Goal: Task Accomplishment & Management: Complete application form

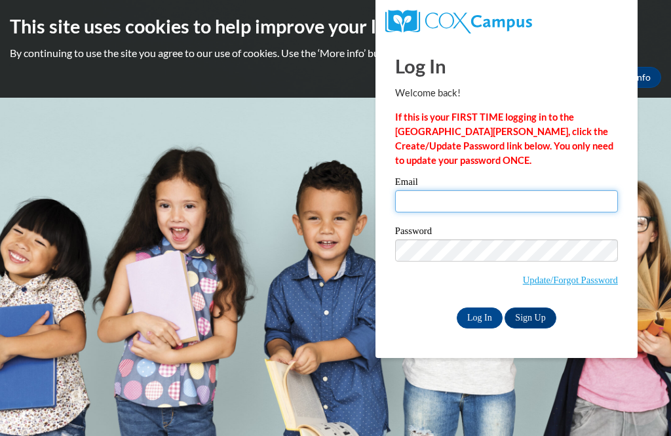
click at [493, 202] on input "Email" at bounding box center [506, 201] width 223 height 22
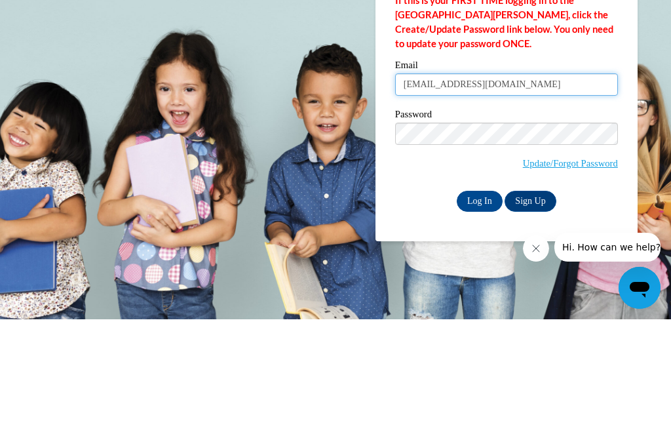
type input "[EMAIL_ADDRESS][DOMAIN_NAME]"
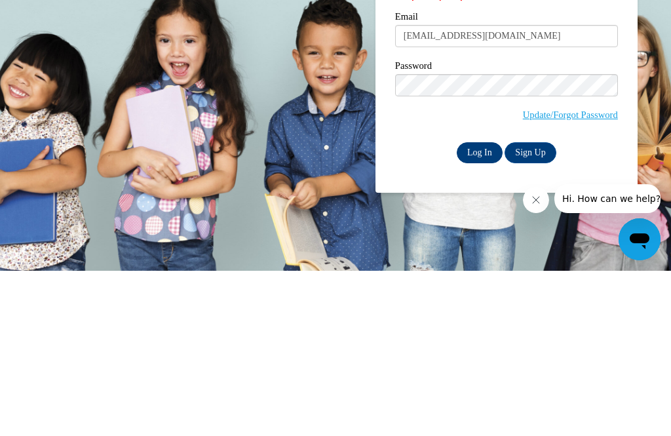
click at [479, 307] on input "Log In" at bounding box center [479, 317] width 46 height 21
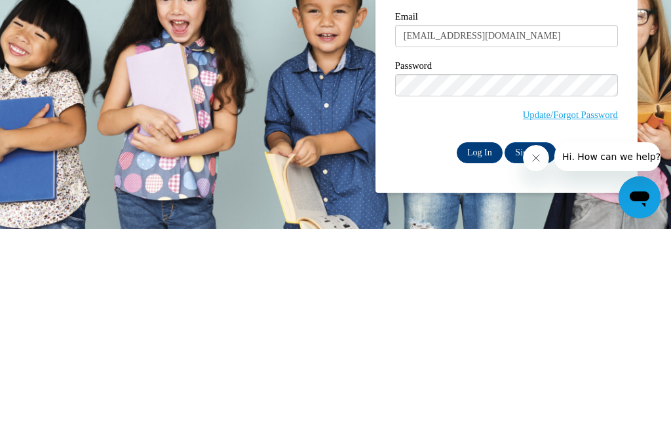
click at [481, 349] on input "Log In" at bounding box center [479, 359] width 46 height 21
click at [482, 349] on input "Log In" at bounding box center [479, 359] width 46 height 21
click at [478, 349] on input "Log In" at bounding box center [479, 359] width 46 height 21
click at [487, 349] on input "Log In" at bounding box center [479, 359] width 46 height 21
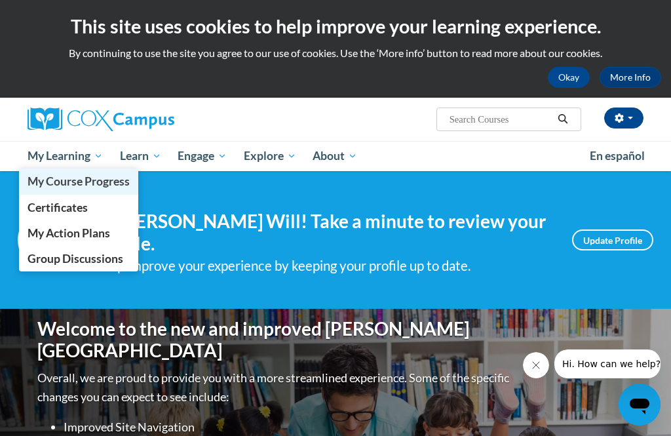
click at [102, 183] on span "My Course Progress" at bounding box center [79, 181] width 102 height 14
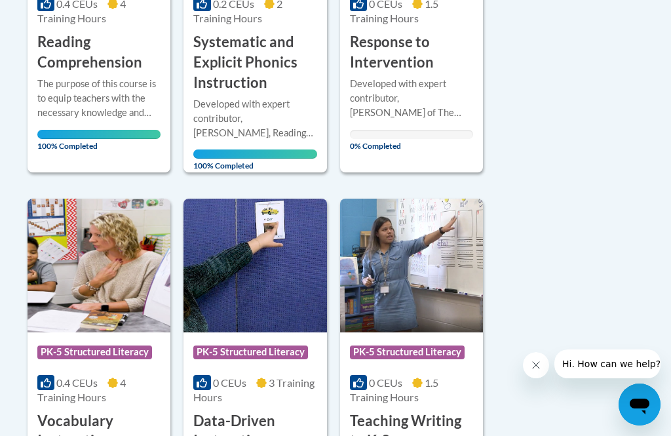
scroll to position [897, 0]
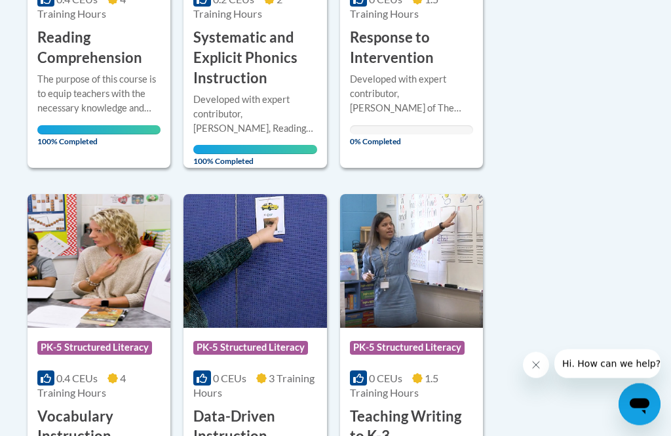
click at [421, 95] on div "Developed with expert contributor, [PERSON_NAME] of The [US_STATE][GEOGRAPHIC_D…" at bounding box center [411, 94] width 123 height 43
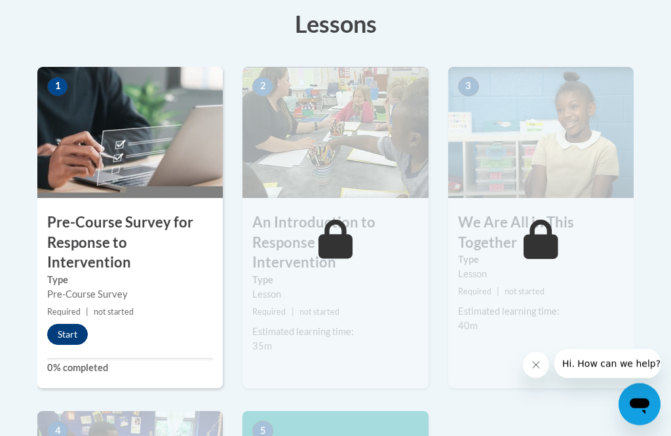
click at [83, 324] on button "Start" at bounding box center [67, 334] width 41 height 21
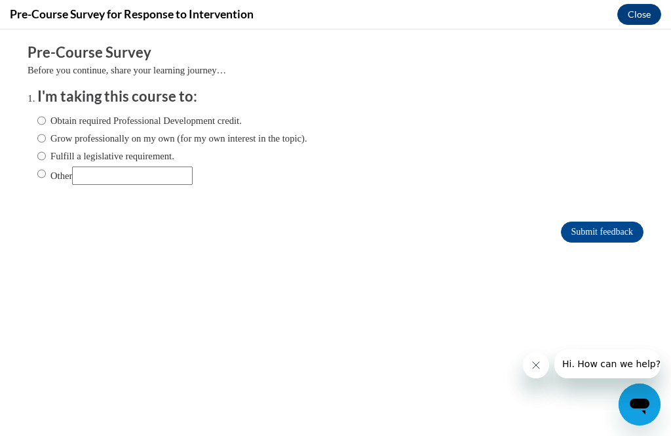
click at [44, 123] on input "Obtain required Professional Development credit." at bounding box center [41, 120] width 9 height 14
radio input "true"
click at [595, 242] on input "Submit feedback" at bounding box center [602, 231] width 83 height 21
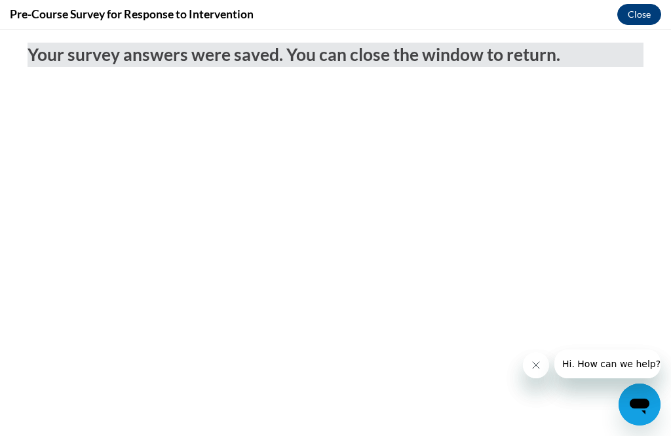
click at [635, 6] on button "Close" at bounding box center [639, 14] width 44 height 21
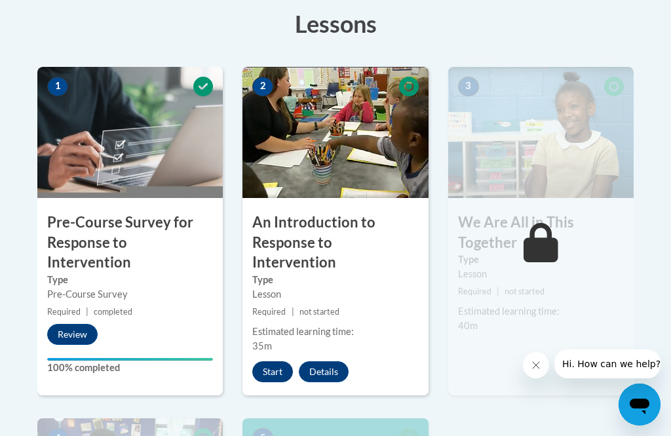
click at [277, 361] on button "Start" at bounding box center [272, 371] width 41 height 21
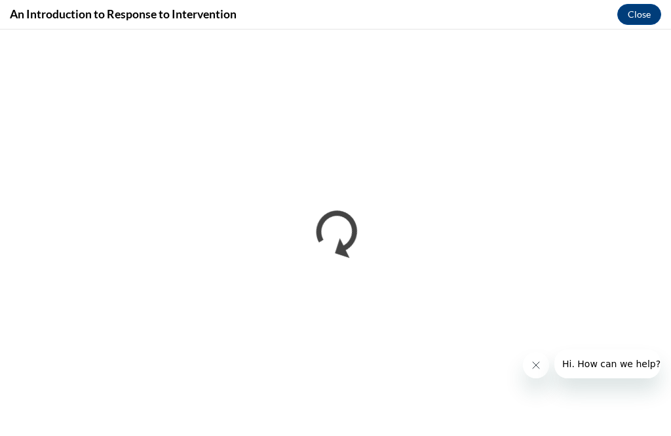
click at [544, 362] on button "Close message from company" at bounding box center [536, 365] width 26 height 26
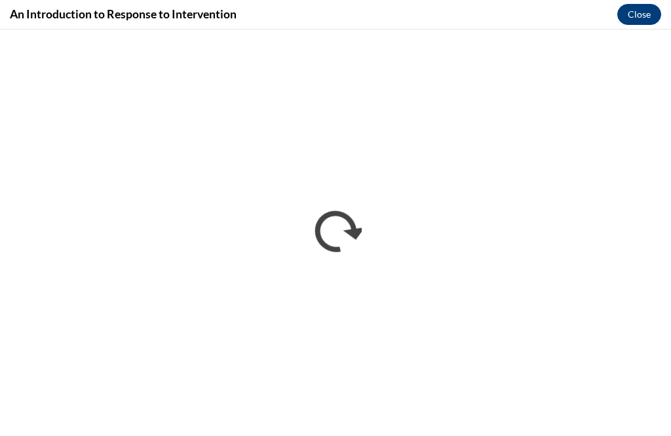
click at [644, 14] on button "Close" at bounding box center [639, 14] width 44 height 21
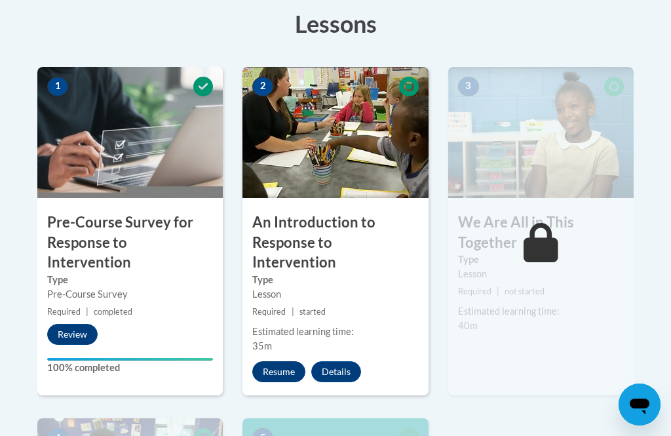
click at [282, 361] on button "Resume" at bounding box center [278, 371] width 53 height 21
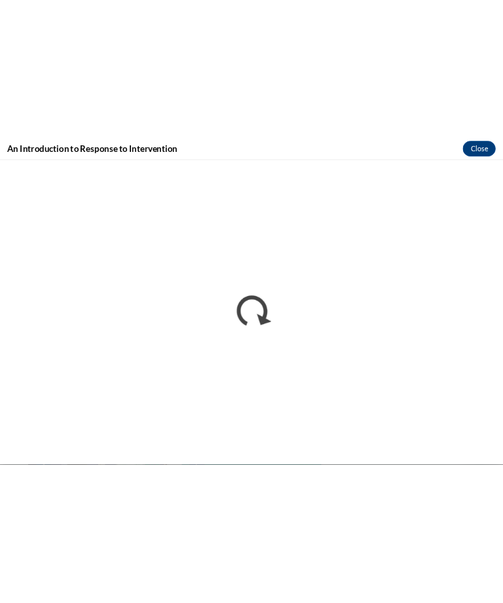
scroll to position [289, 0]
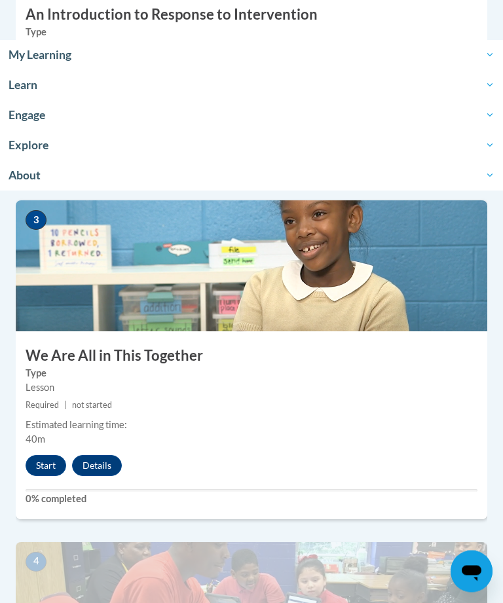
scroll to position [921, 0]
click at [52, 460] on button "Start" at bounding box center [46, 465] width 41 height 21
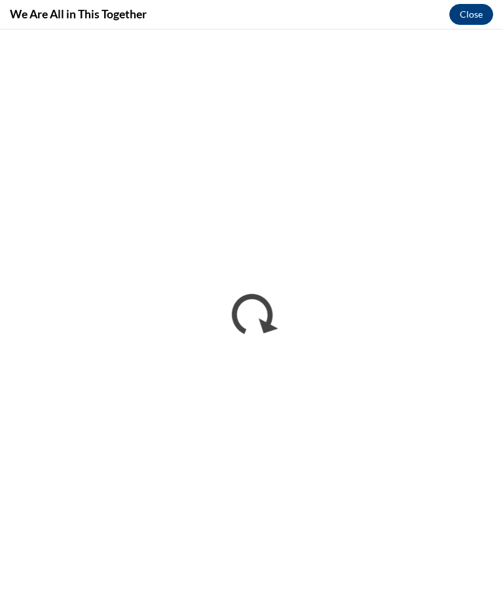
scroll to position [0, 0]
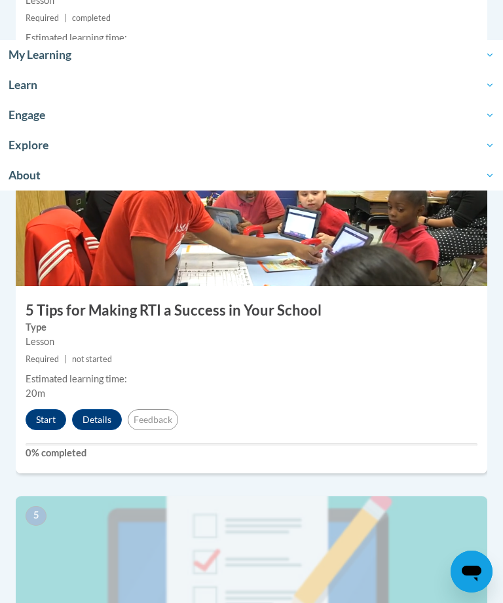
scroll to position [1314, 0]
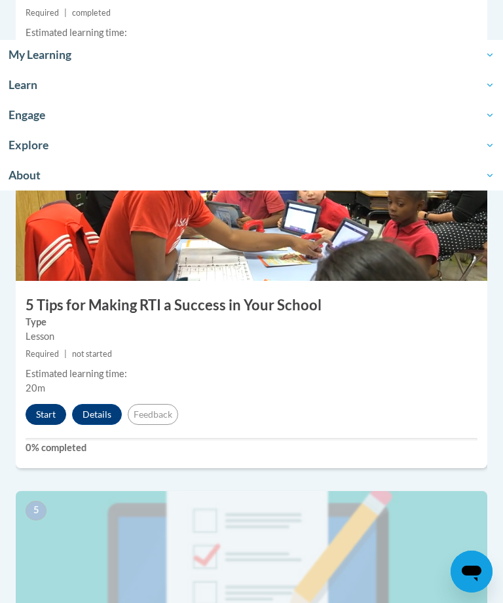
click at [43, 415] on button "Start" at bounding box center [46, 414] width 41 height 21
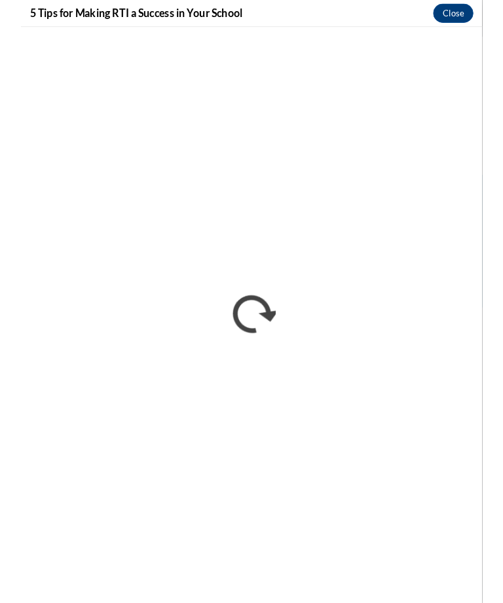
scroll to position [1335, 0]
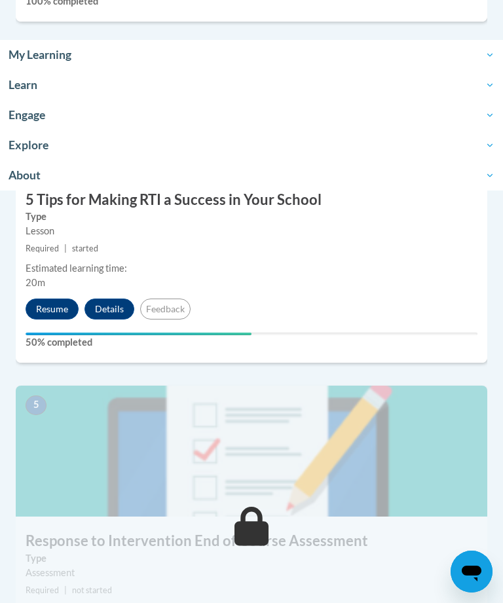
scroll to position [1417, 0]
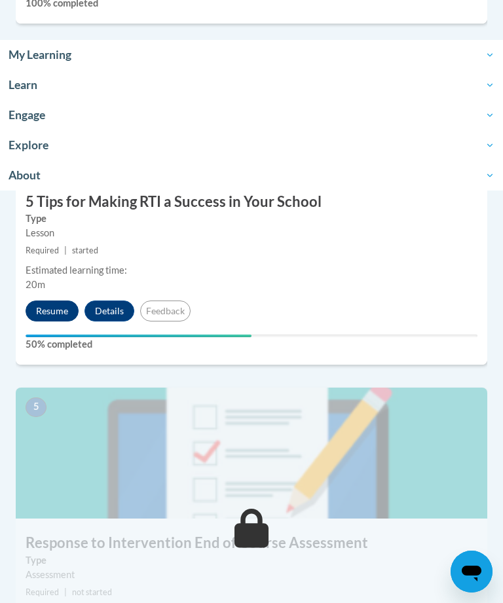
click at [54, 312] on button "Resume" at bounding box center [52, 311] width 53 height 21
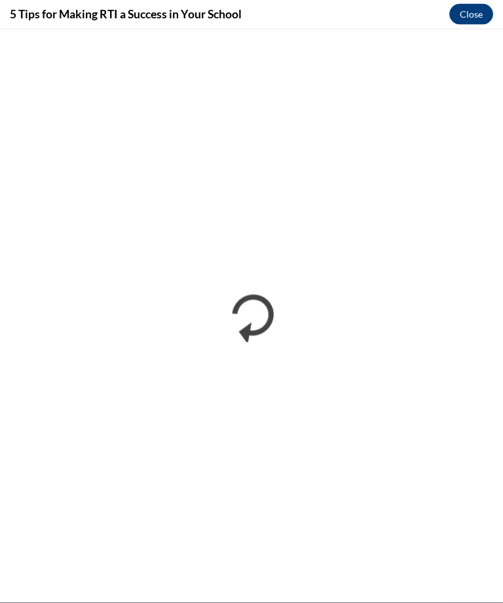
scroll to position [1992, 0]
